Goal: Transaction & Acquisition: Book appointment/travel/reservation

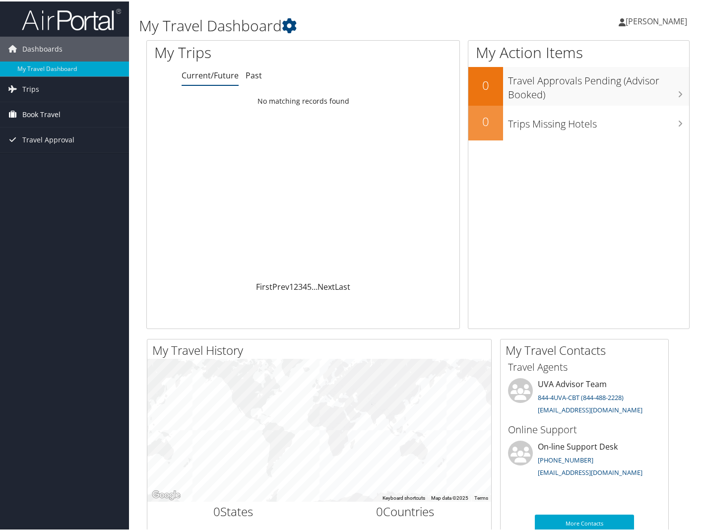
click at [39, 113] on span "Book Travel" at bounding box center [41, 113] width 38 height 25
click at [43, 165] on link "Book/Manage Online Trips" at bounding box center [64, 162] width 129 height 15
click at [31, 114] on span "Book Travel" at bounding box center [41, 113] width 38 height 25
click at [35, 162] on link "Book/Manage Online Trips" at bounding box center [64, 162] width 129 height 15
click at [672, 20] on span "[PERSON_NAME]" at bounding box center [656, 19] width 62 height 11
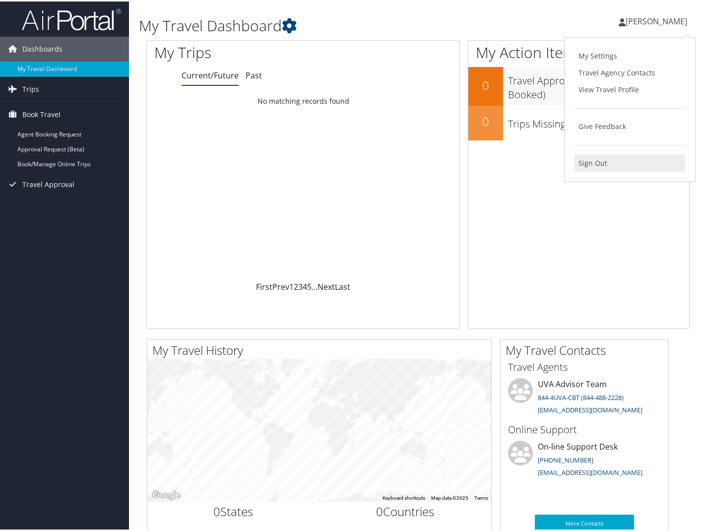
click at [589, 162] on link "Sign Out" at bounding box center [629, 161] width 111 height 17
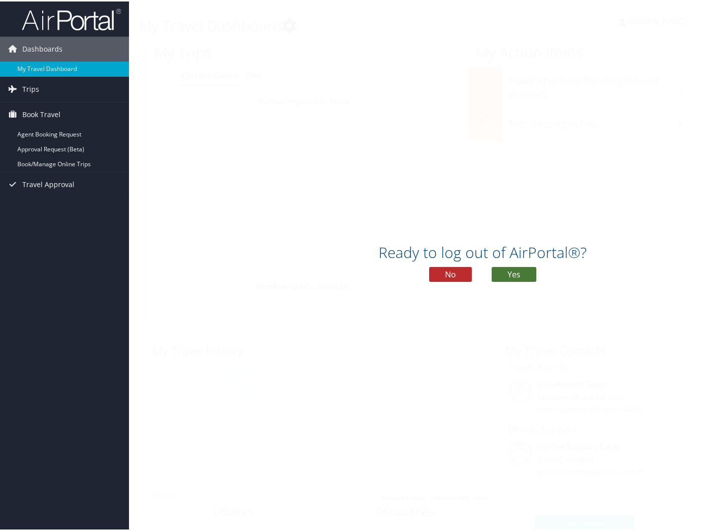
click at [504, 273] on button "Yes" at bounding box center [514, 272] width 45 height 15
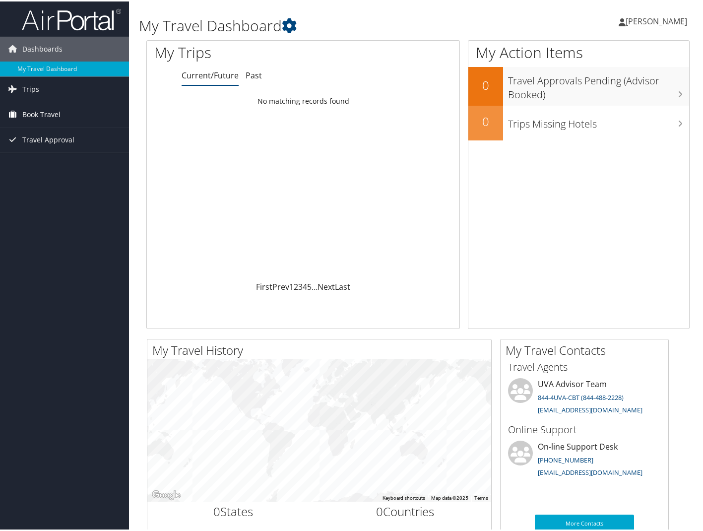
click at [48, 115] on span "Book Travel" at bounding box center [41, 113] width 38 height 25
click at [31, 162] on link "Book/Manage Online Trips" at bounding box center [64, 162] width 129 height 15
click at [639, 23] on span "[PERSON_NAME]" at bounding box center [656, 19] width 62 height 11
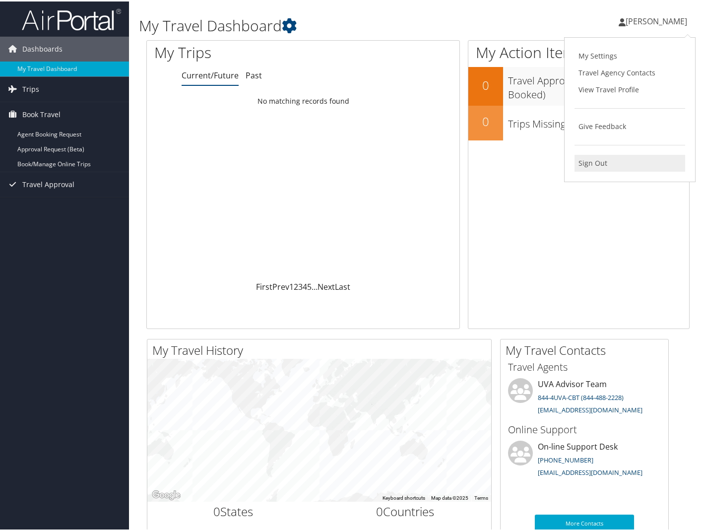
click at [600, 166] on link "Sign Out" at bounding box center [629, 161] width 111 height 17
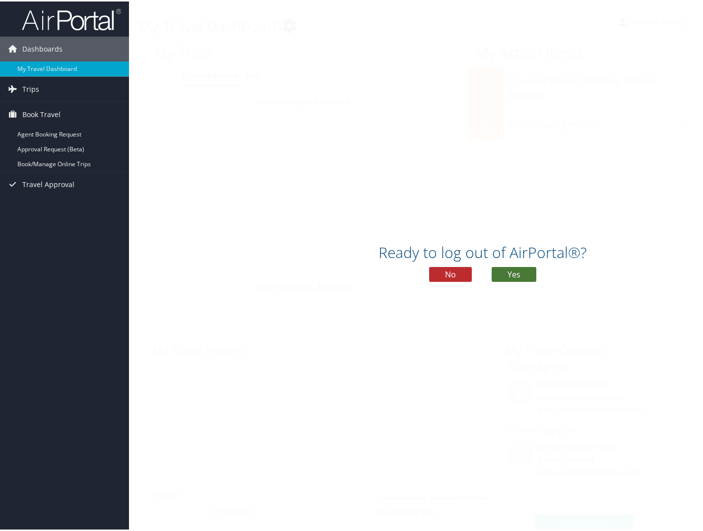
click at [514, 275] on button "Yes" at bounding box center [514, 272] width 45 height 15
